Goal: Task Accomplishment & Management: Use online tool/utility

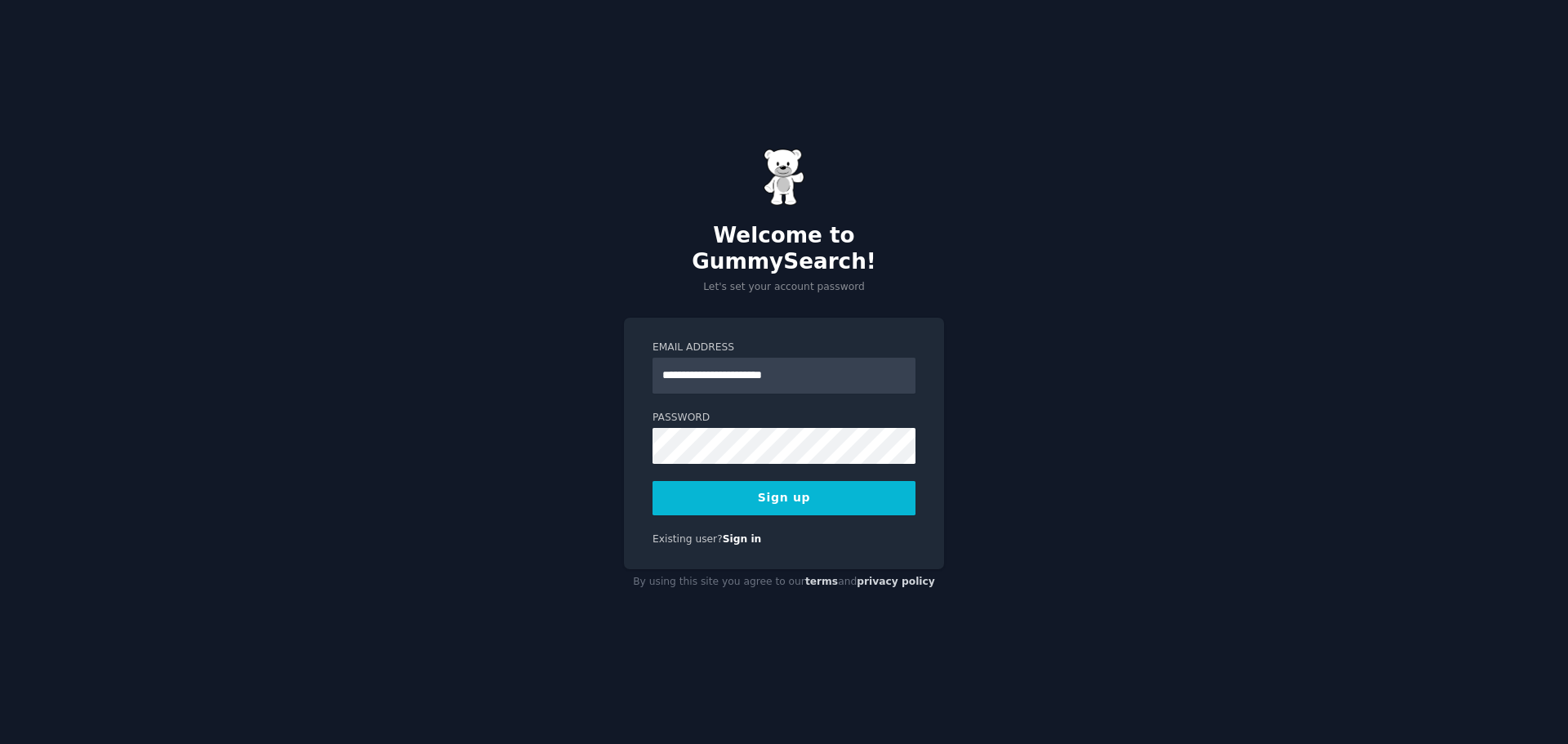
type input "**********"
click at [743, 481] on button "Sign up" at bounding box center [784, 498] width 263 height 34
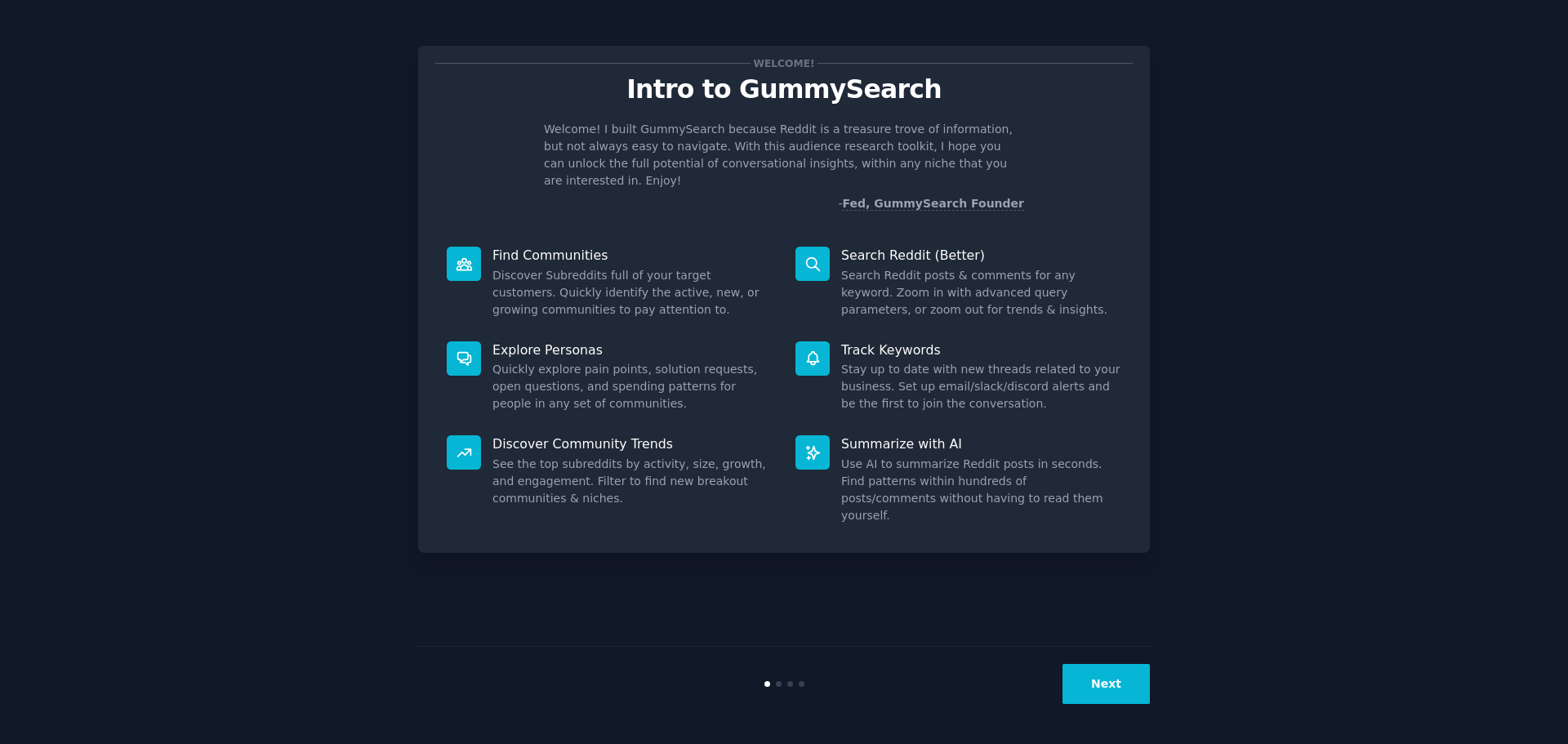
click at [1111, 673] on button "Next" at bounding box center [1106, 684] width 87 height 40
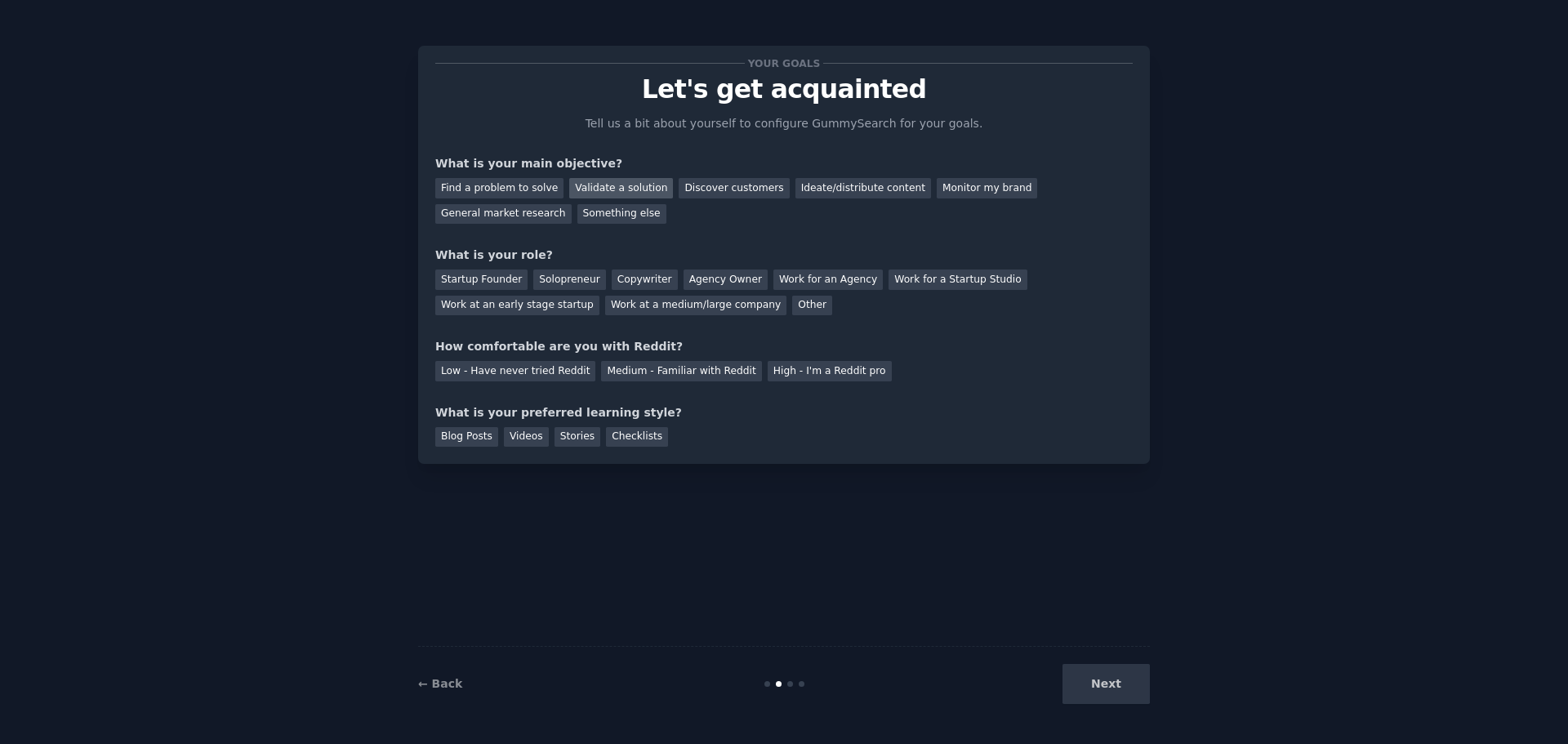
click at [629, 188] on div "Validate a solution" at bounding box center [621, 188] width 104 height 20
click at [682, 186] on div "Discover customers" at bounding box center [733, 188] width 110 height 20
click at [623, 191] on div "Validate a solution" at bounding box center [621, 188] width 104 height 20
click at [485, 278] on div "Startup Founder" at bounding box center [481, 279] width 92 height 20
click at [470, 371] on div "Low - Have never tried Reddit" at bounding box center [515, 371] width 160 height 20
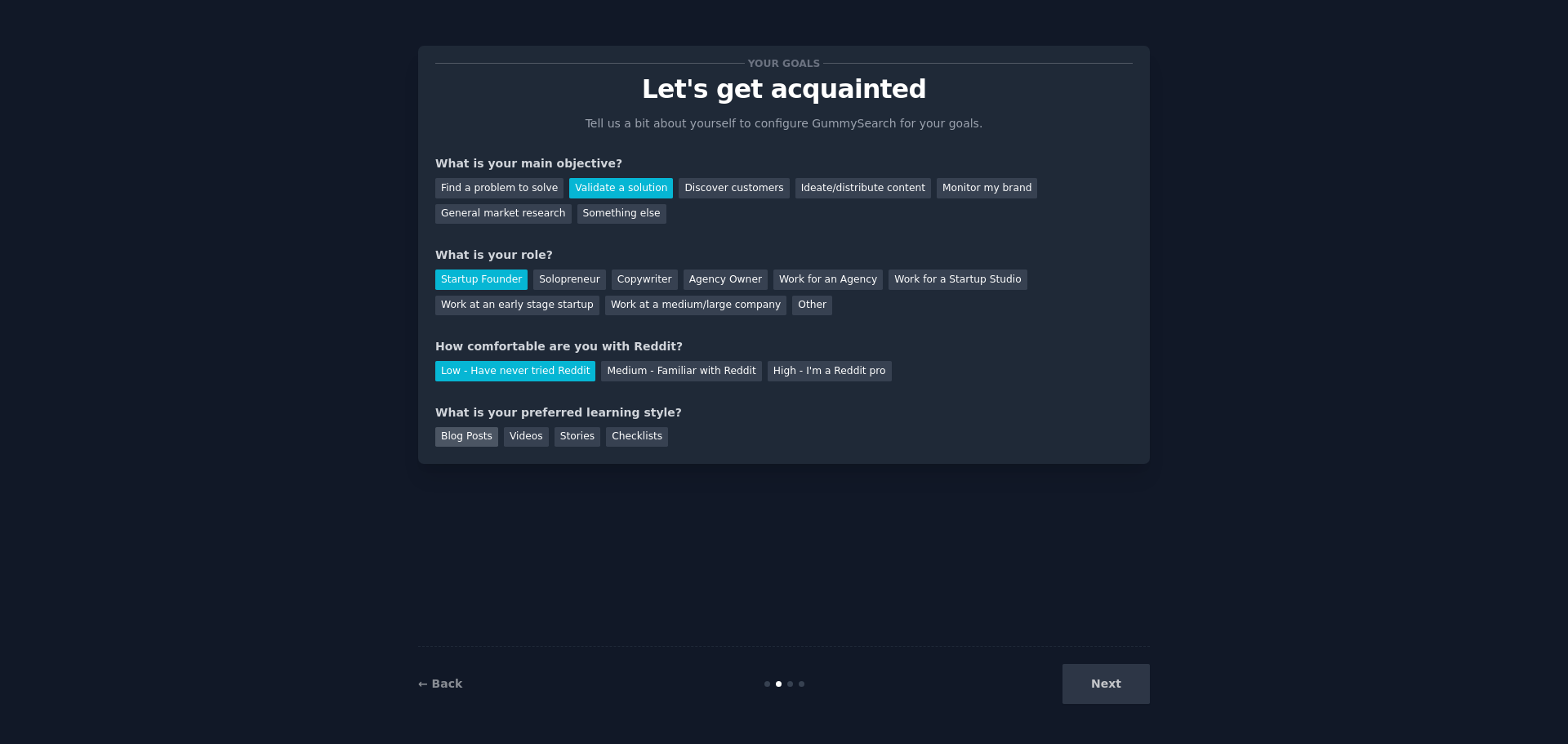
click at [471, 429] on div "Blog Posts" at bounding box center [466, 437] width 63 height 20
drag, startPoint x: 1133, startPoint y: 683, endPoint x: 1121, endPoint y: 676, distance: 13.9
click at [1132, 683] on button "Next" at bounding box center [1106, 684] width 87 height 40
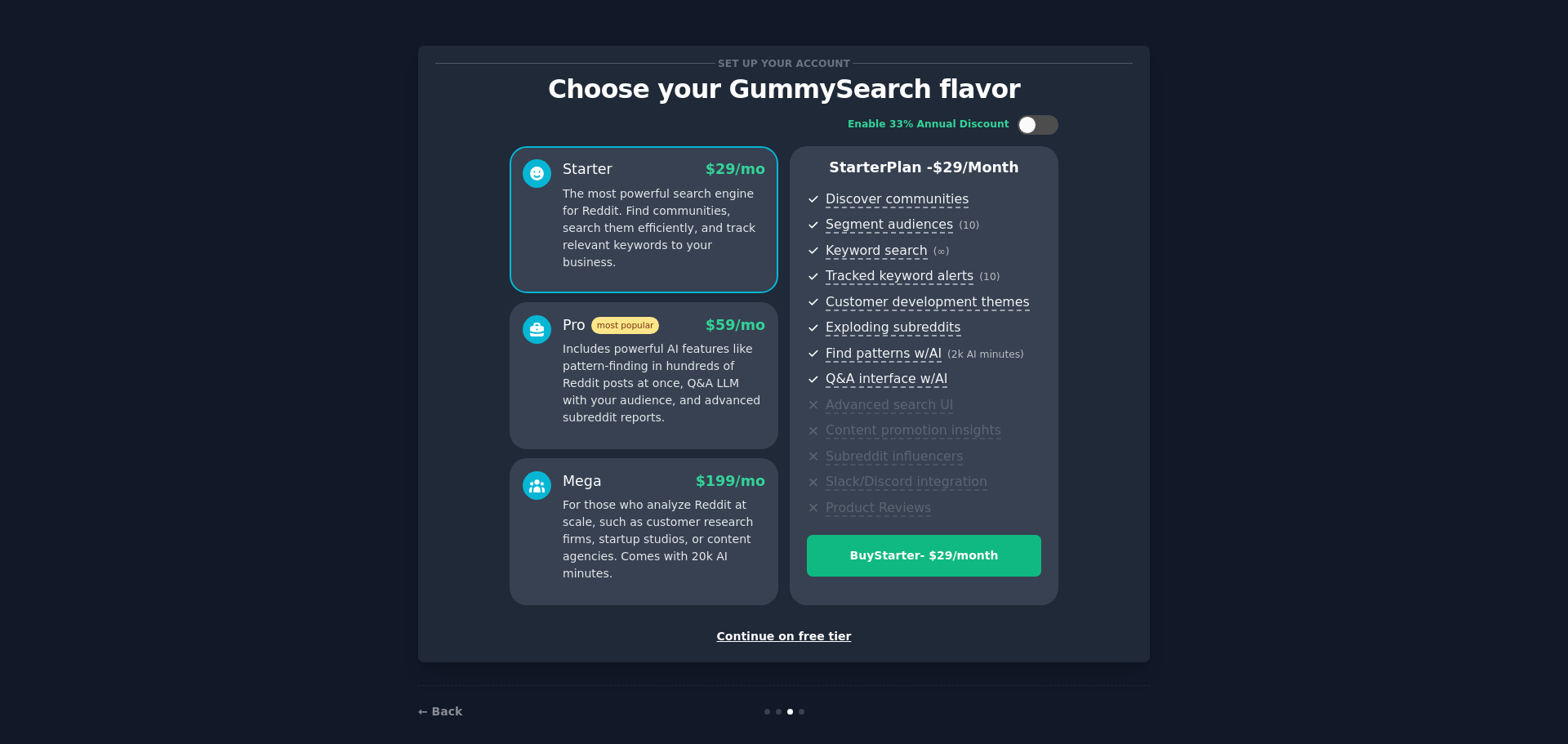
click at [762, 635] on div "Continue on free tier" at bounding box center [784, 637] width 698 height 17
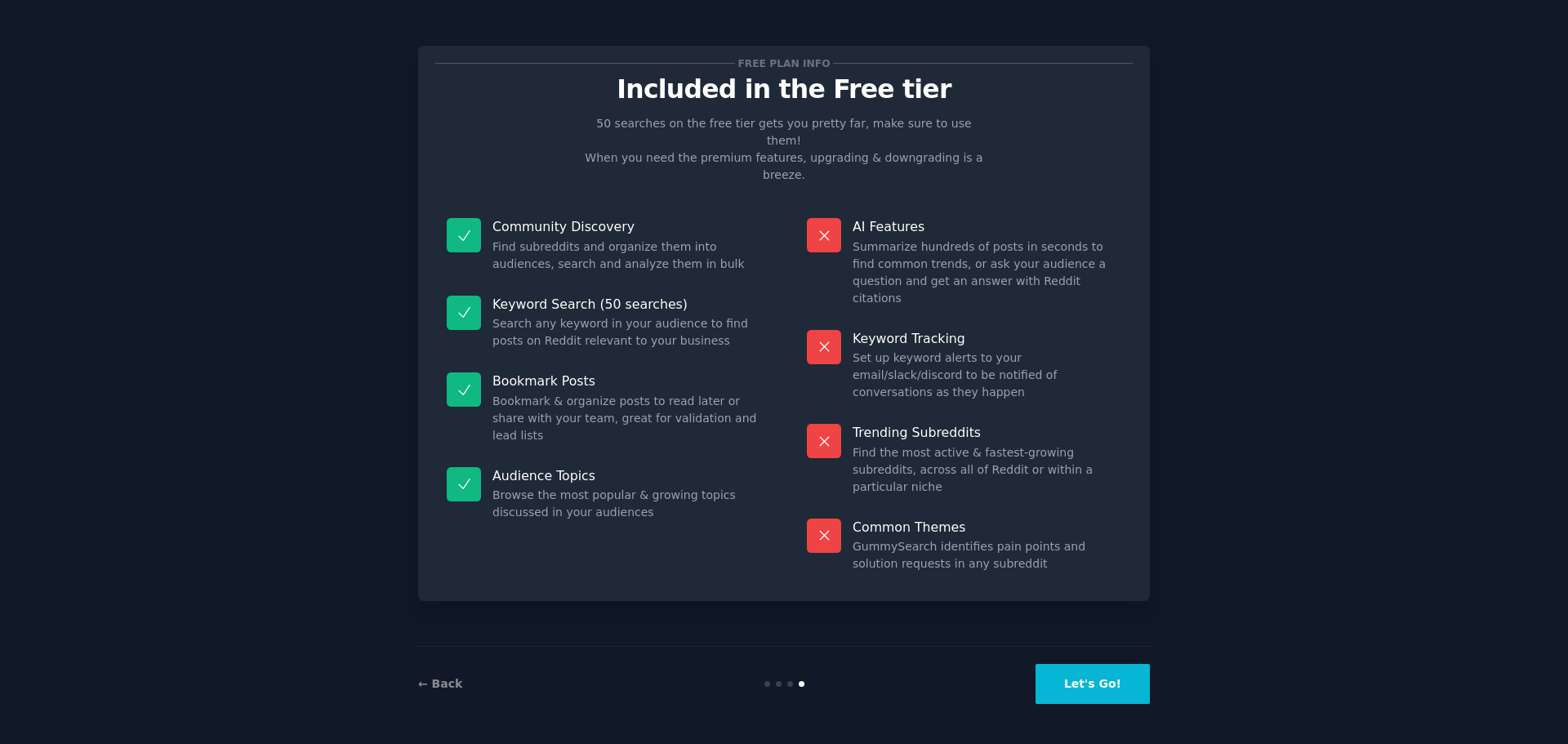
click at [1106, 674] on button "Let's Go!" at bounding box center [1093, 684] width 114 height 40
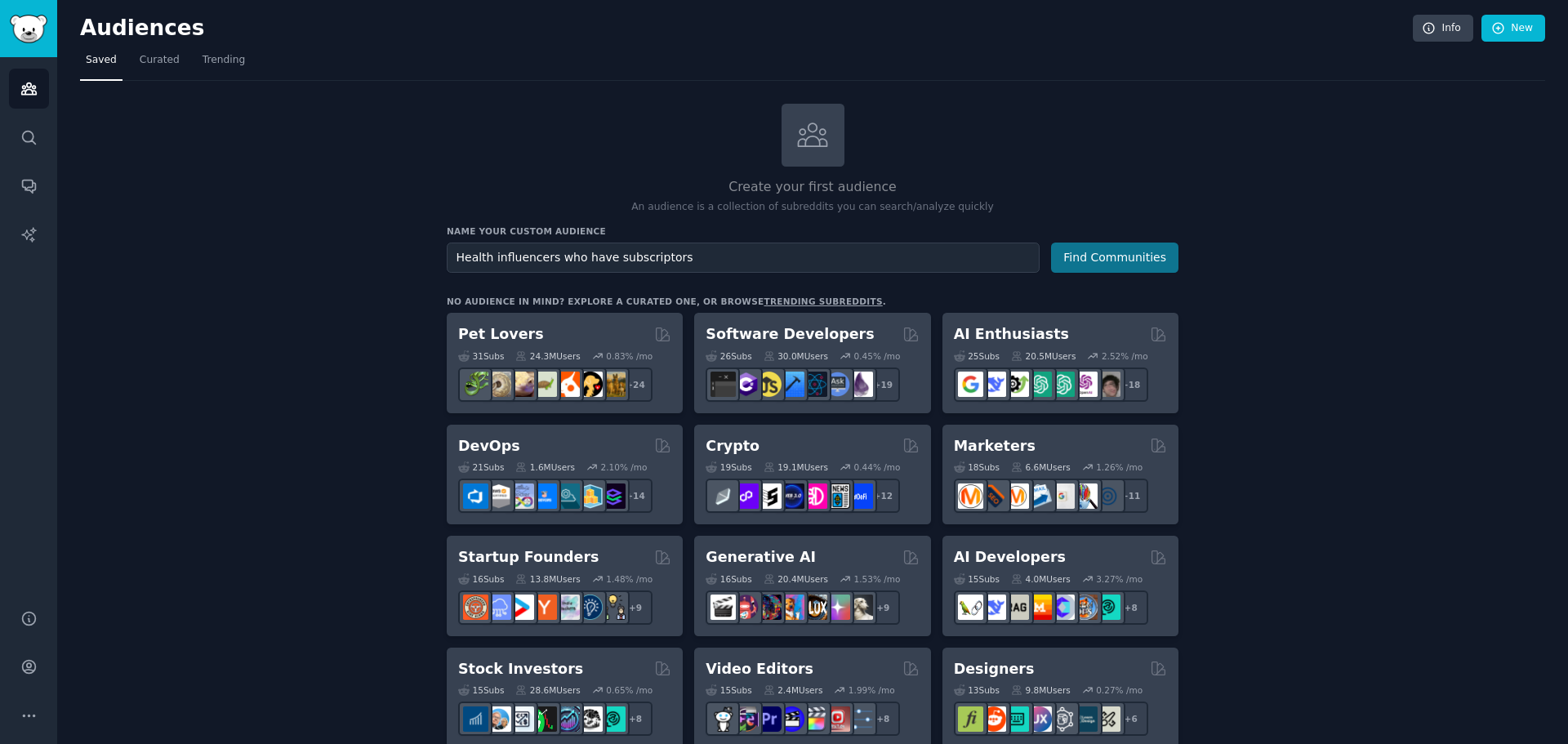
type input "Health influencers who have subscriptors"
click at [1098, 253] on button "Find Communities" at bounding box center [1114, 258] width 127 height 30
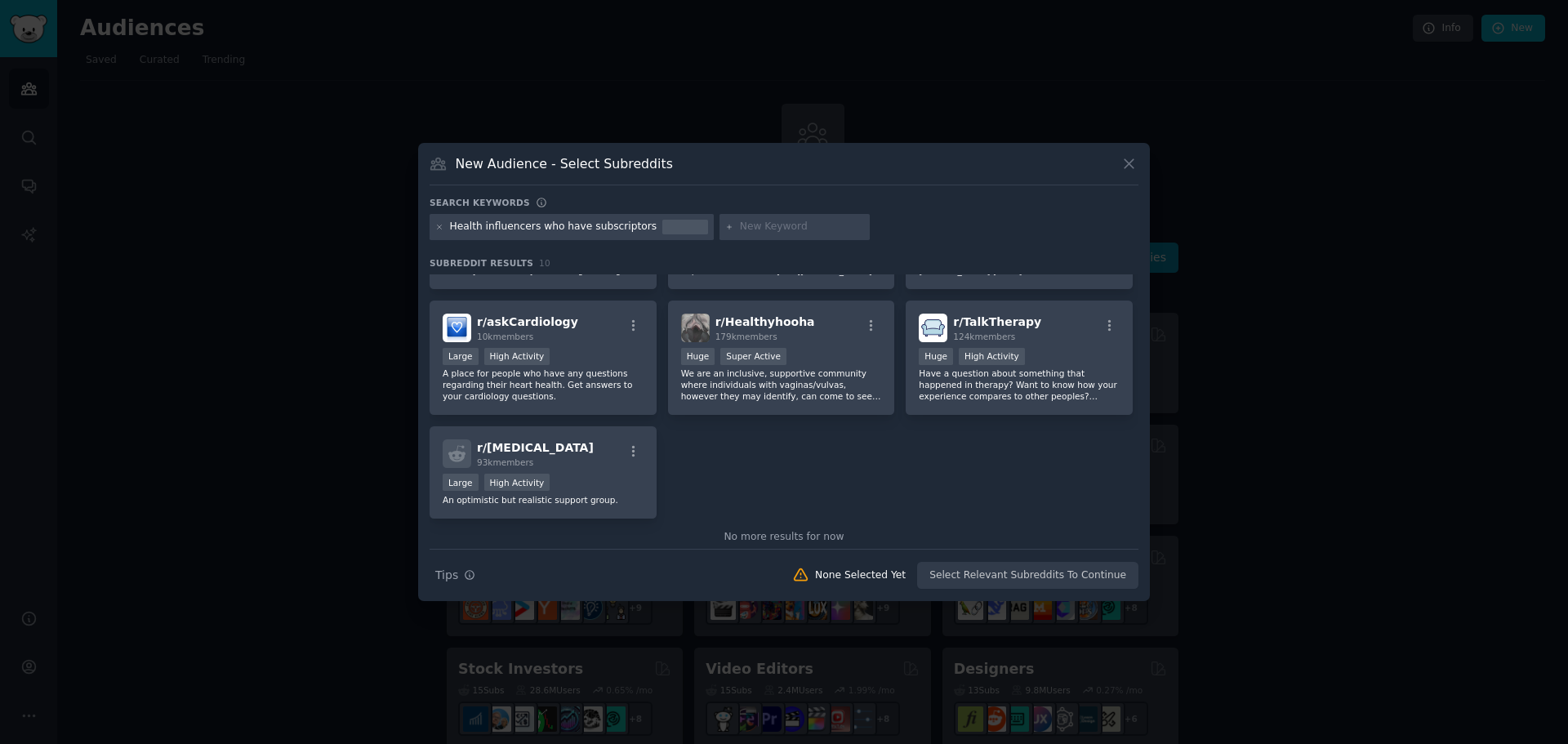
scroll to position [253, 0]
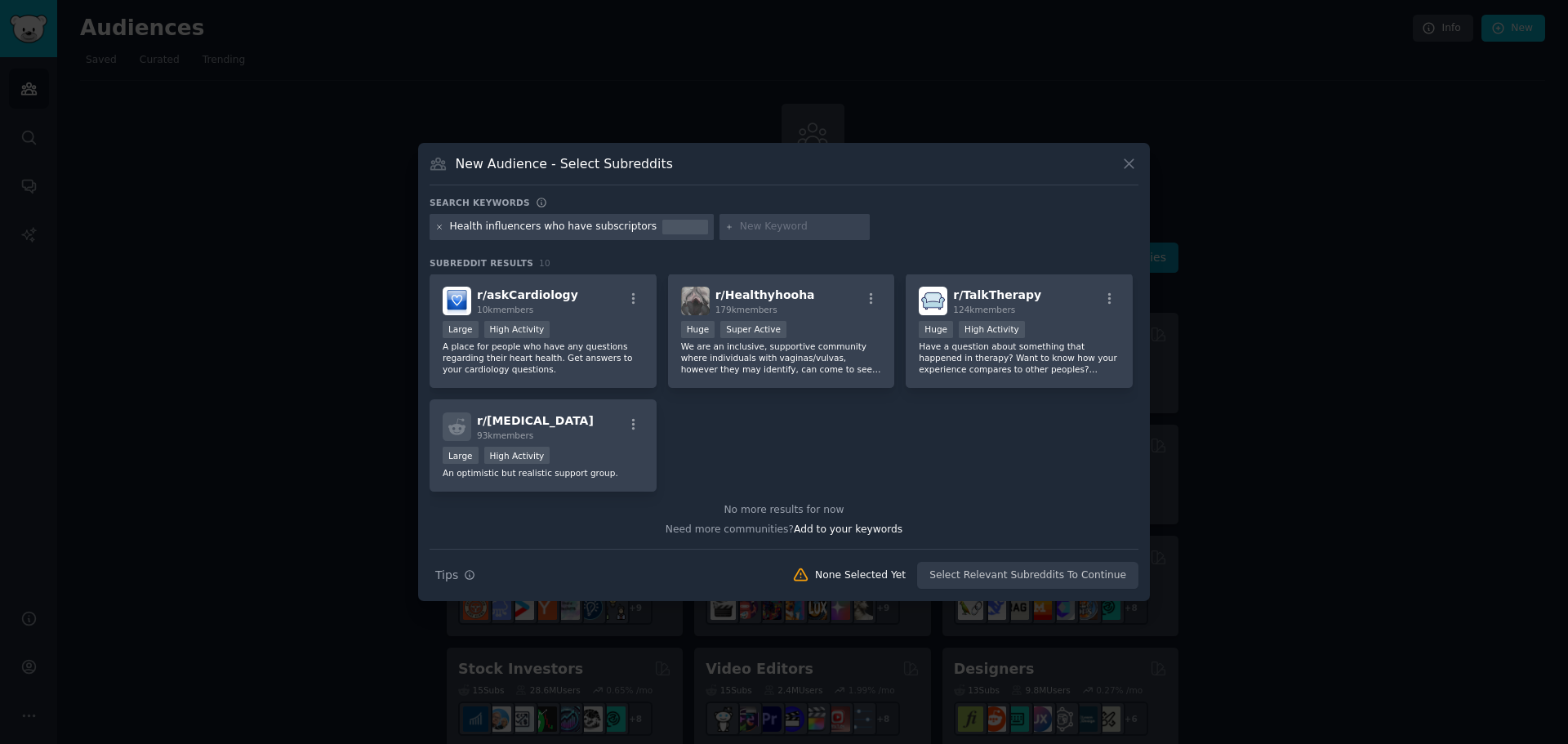
click at [438, 227] on icon at bounding box center [439, 227] width 9 height 9
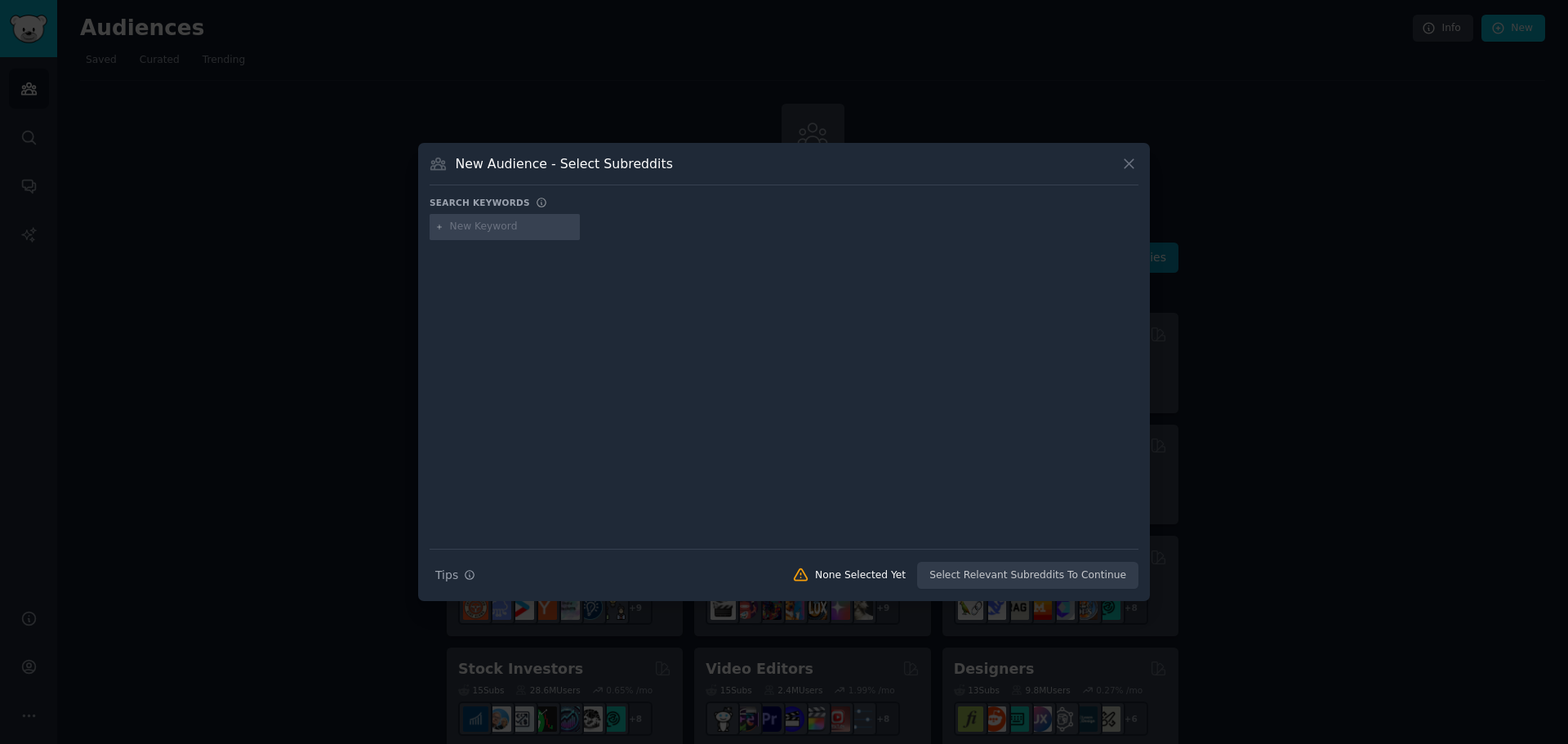
click at [493, 223] on input "text" at bounding box center [512, 227] width 124 height 15
type input "health influencers"
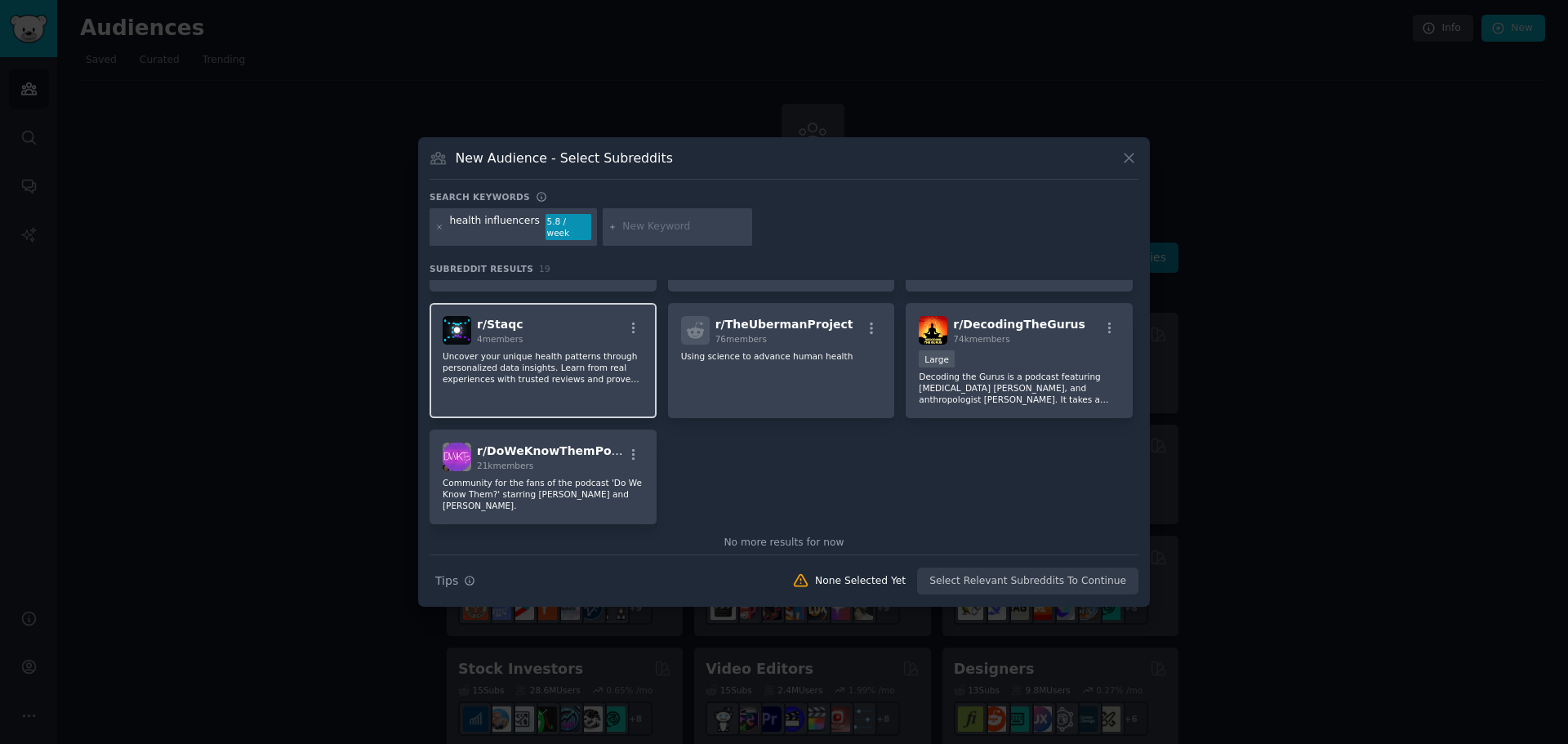
scroll to position [611, 0]
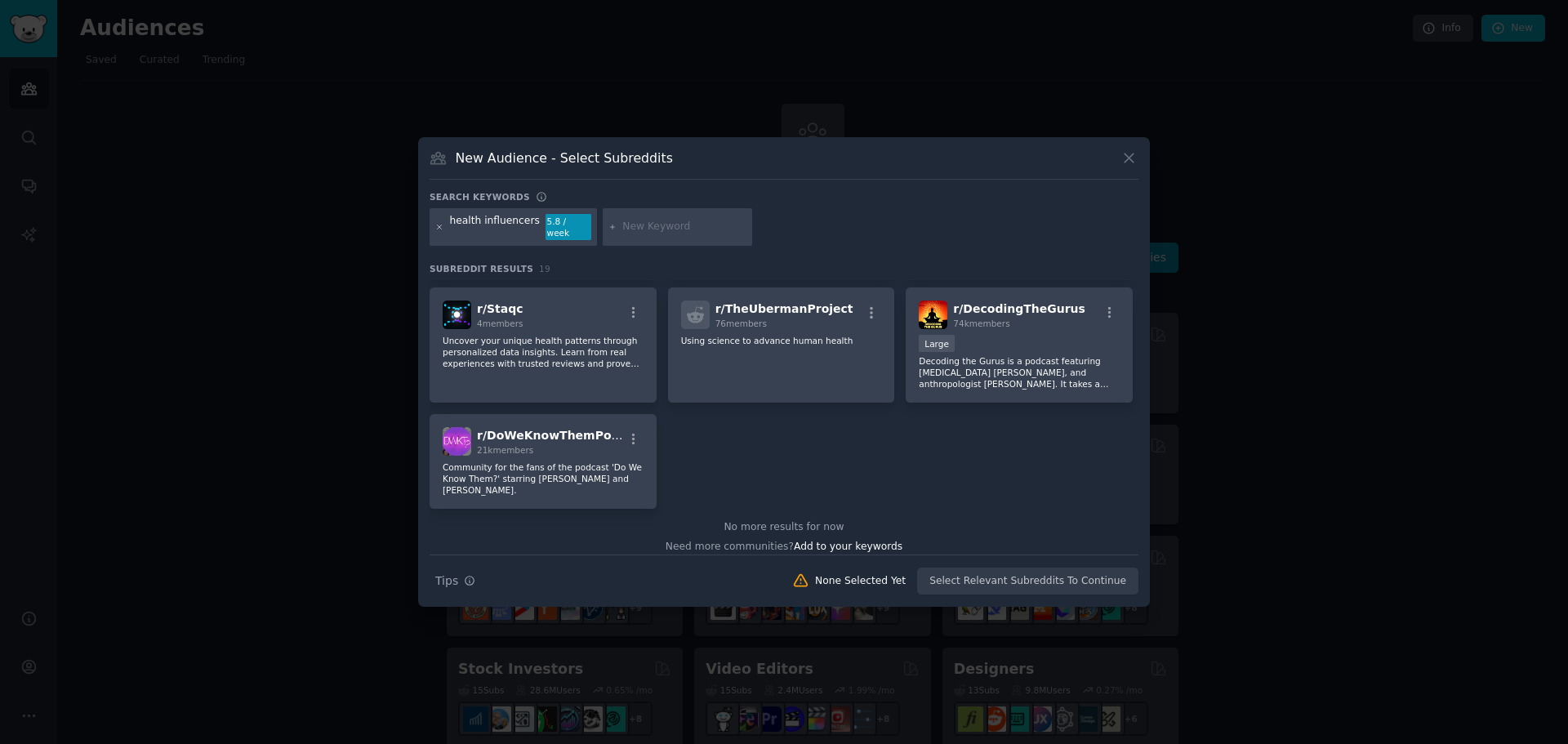
click at [442, 225] on icon at bounding box center [439, 226] width 4 height 4
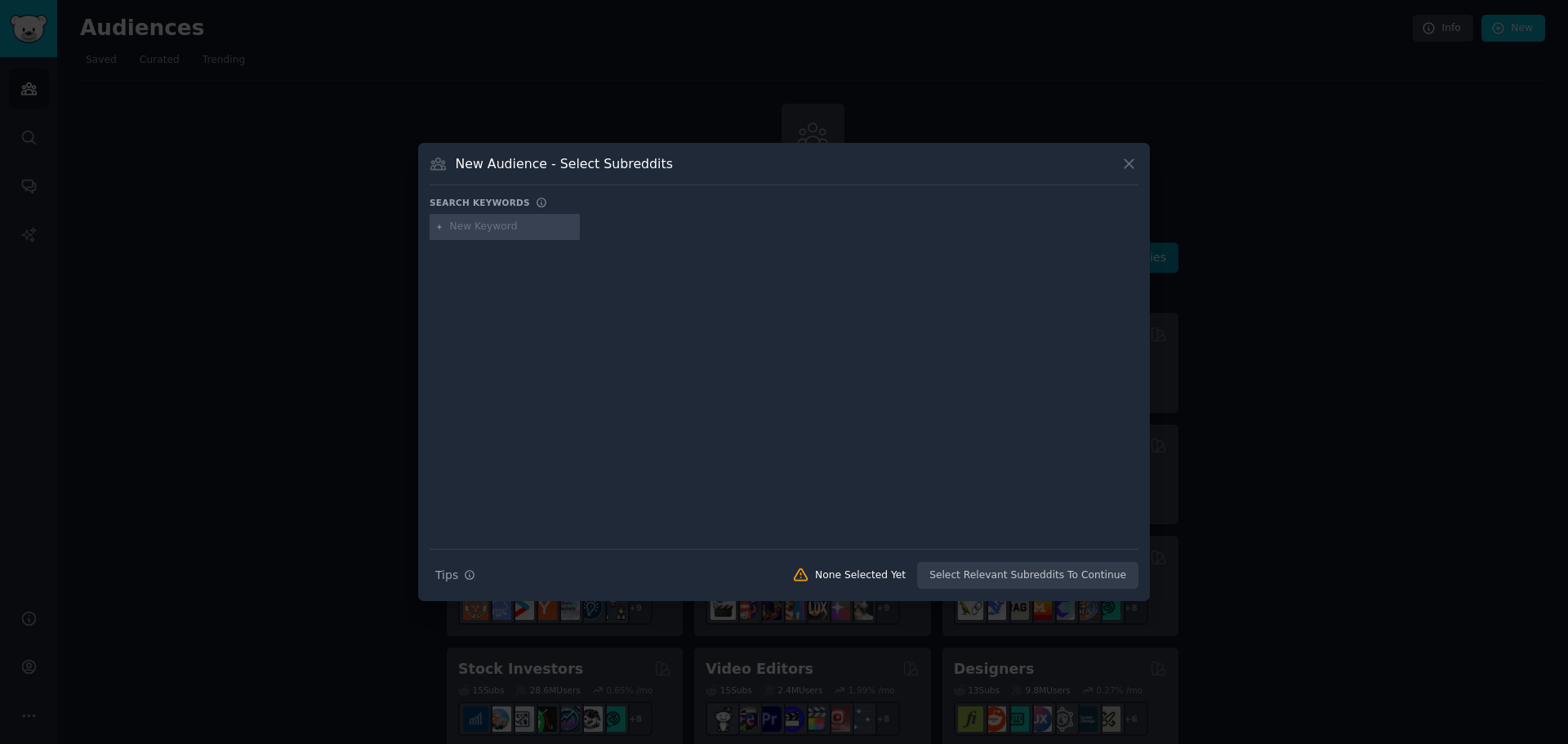
drag, startPoint x: 496, startPoint y: 226, endPoint x: 438, endPoint y: 242, distance: 60.2
click at [496, 226] on input "text" at bounding box center [512, 227] width 124 height 15
click at [524, 229] on input "text" at bounding box center [512, 227] width 124 height 15
type input "health coach"
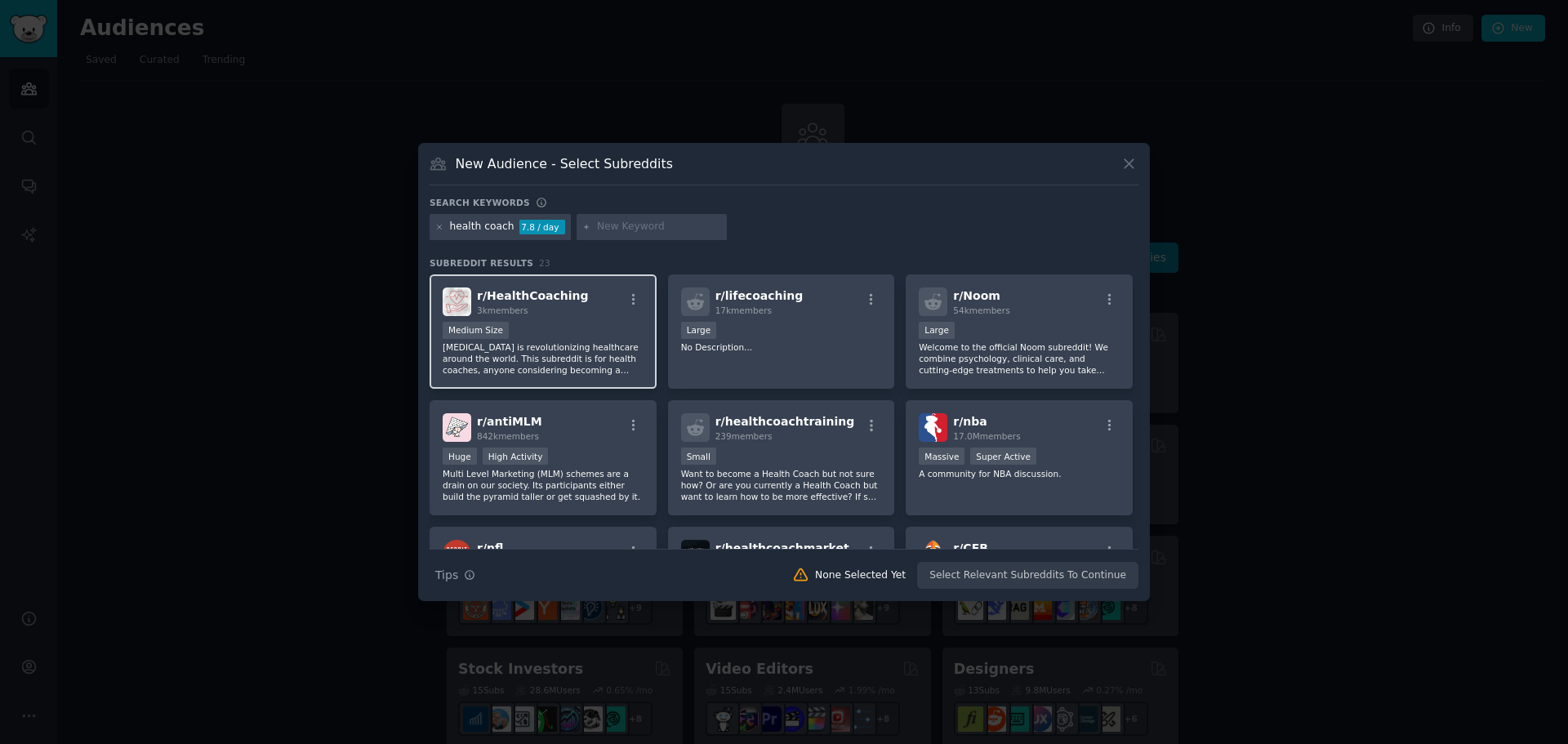
click at [643, 330] on div "r/ HealthCoaching 3k members 1000 - 10,000 members Medium Size Health coaching …" at bounding box center [543, 331] width 227 height 115
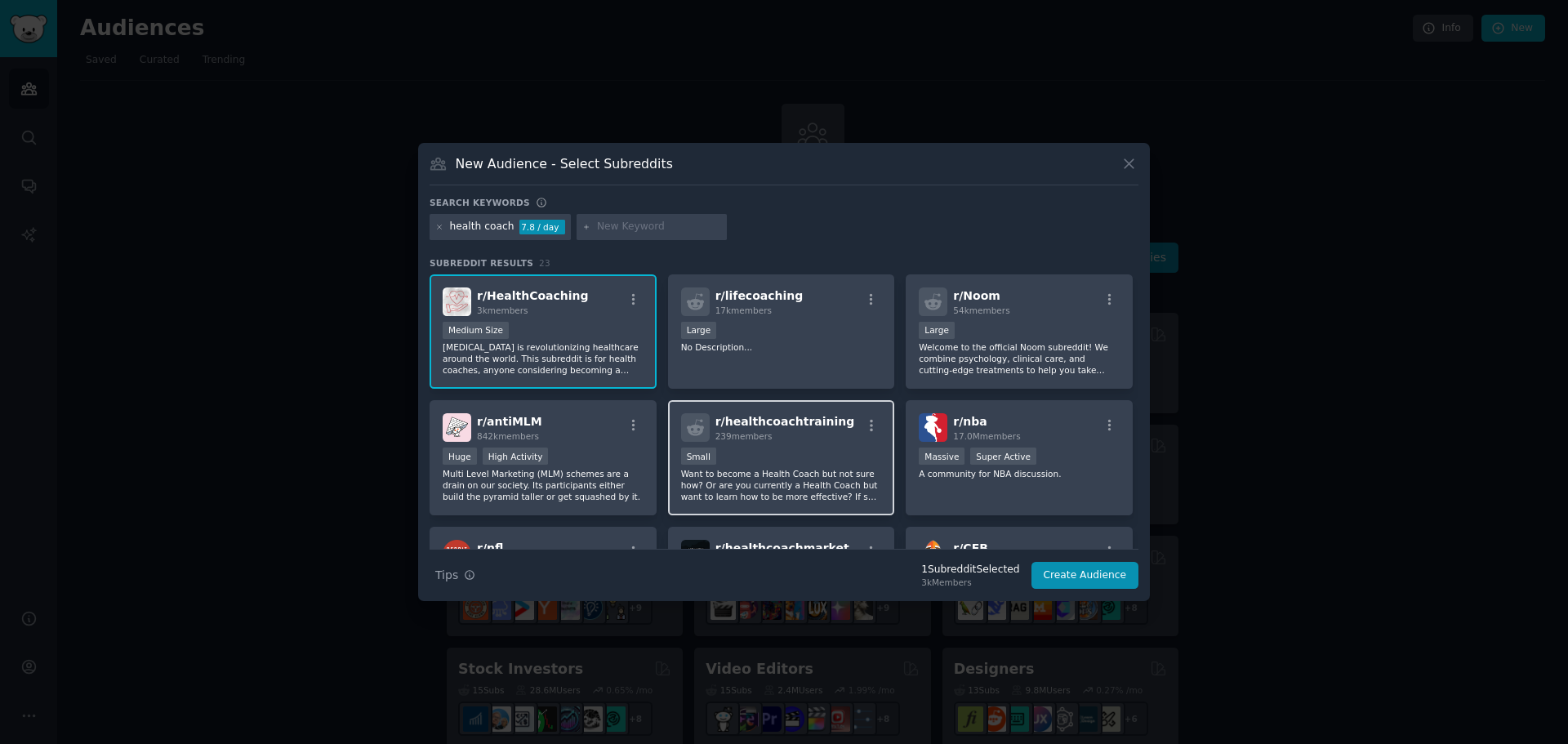
click at [853, 496] on p "Want to become a Health Coach but not sure how? Or are you currently a Health C…" at bounding box center [781, 485] width 201 height 34
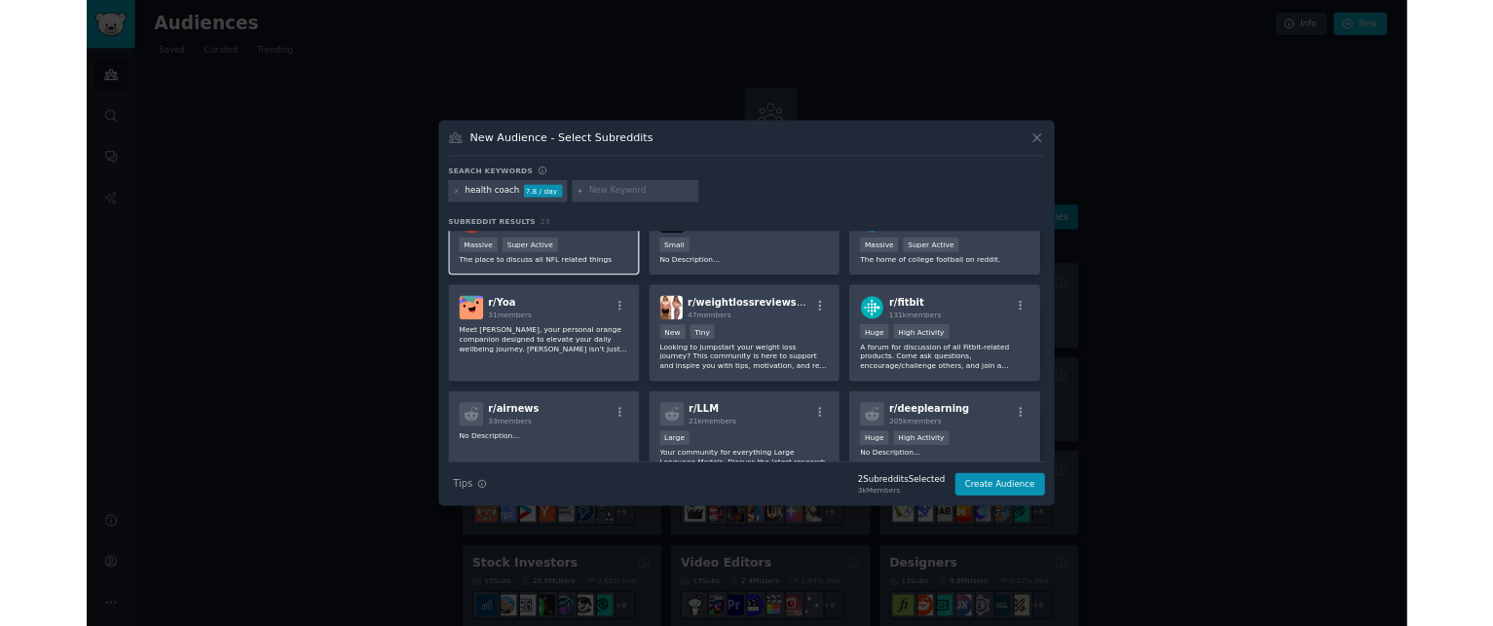
scroll to position [390, 0]
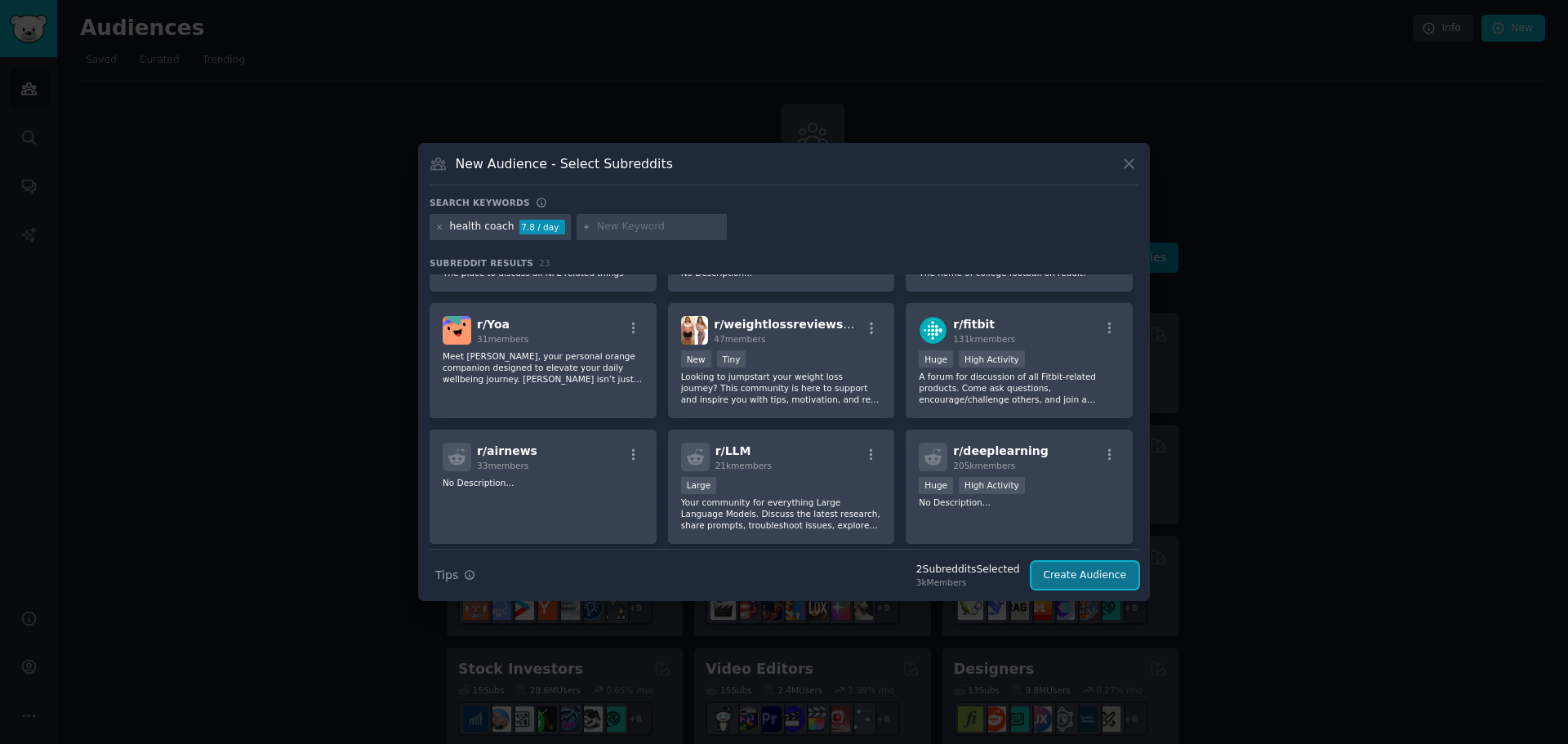
click at [1114, 575] on button "Create Audience" at bounding box center [1085, 575] width 108 height 28
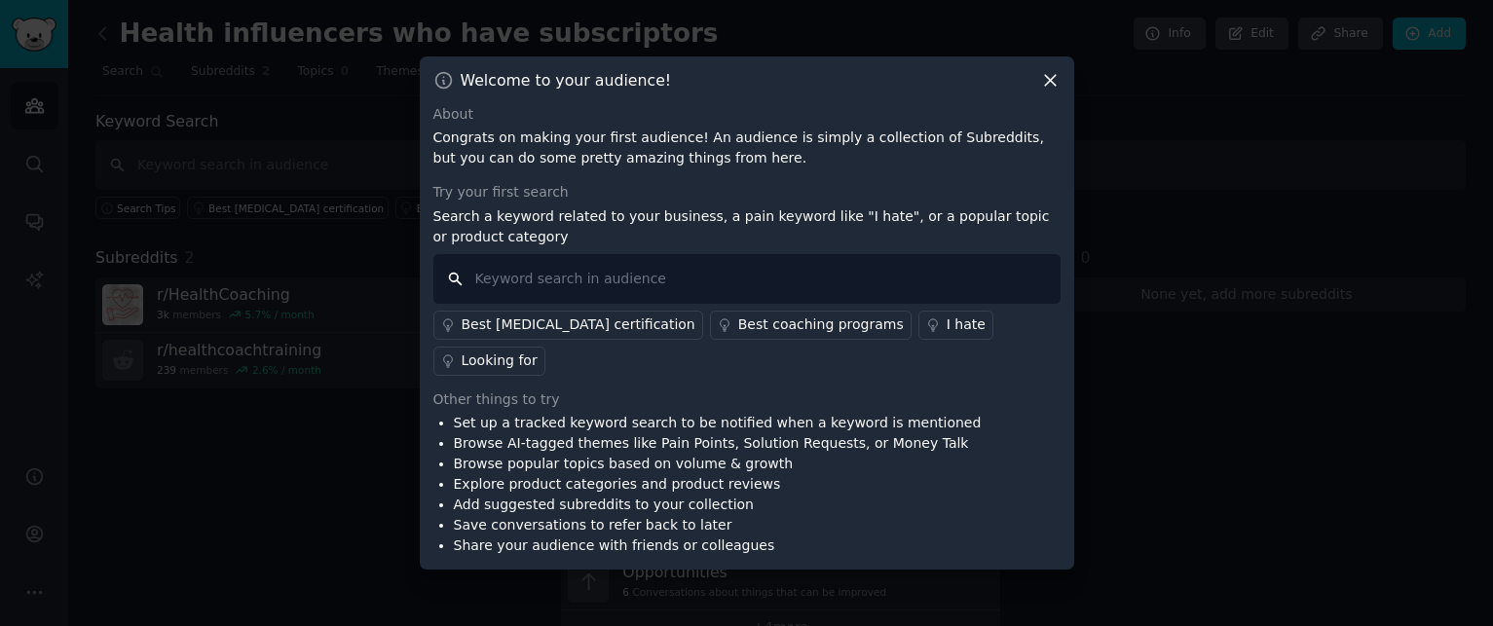
click at [563, 304] on input "text" at bounding box center [746, 279] width 627 height 50
type input "personalized app"
